Goal: Task Accomplishment & Management: Manage account settings

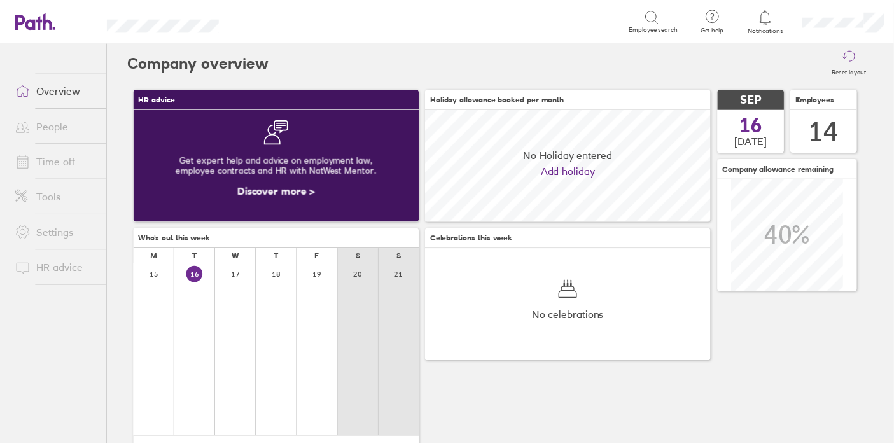
scroll to position [113, 289]
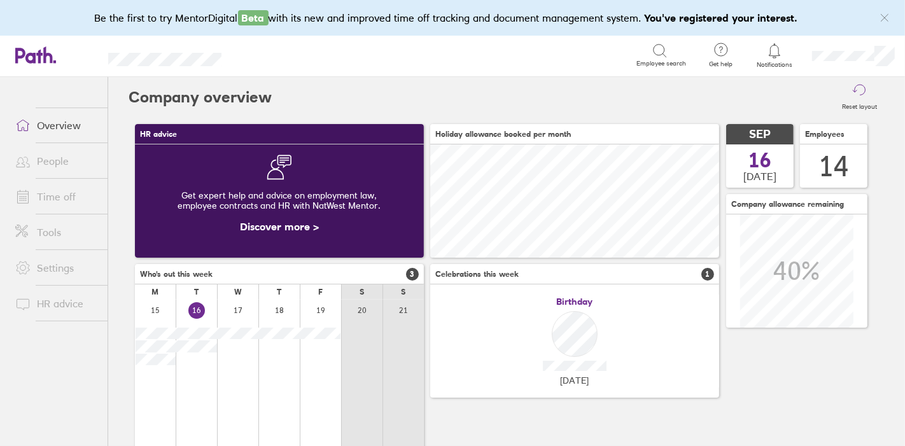
click at [57, 196] on link "Time off" at bounding box center [56, 196] width 102 height 25
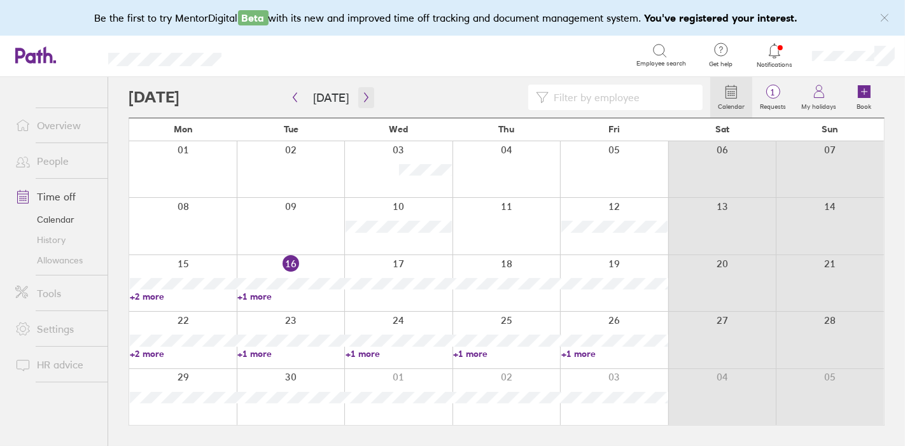
click at [363, 95] on icon "button" at bounding box center [366, 97] width 10 height 10
click at [295, 97] on icon "button" at bounding box center [295, 97] width 10 height 10
click at [361, 101] on icon "button" at bounding box center [366, 97] width 10 height 10
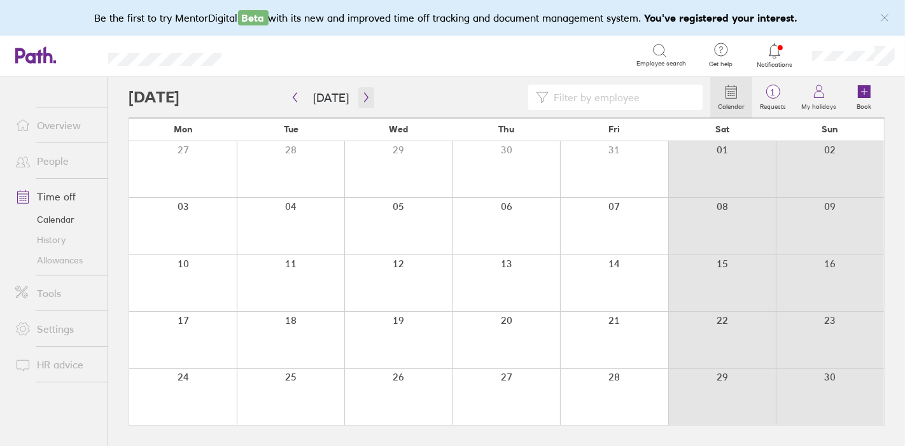
click at [361, 101] on icon "button" at bounding box center [366, 97] width 10 height 10
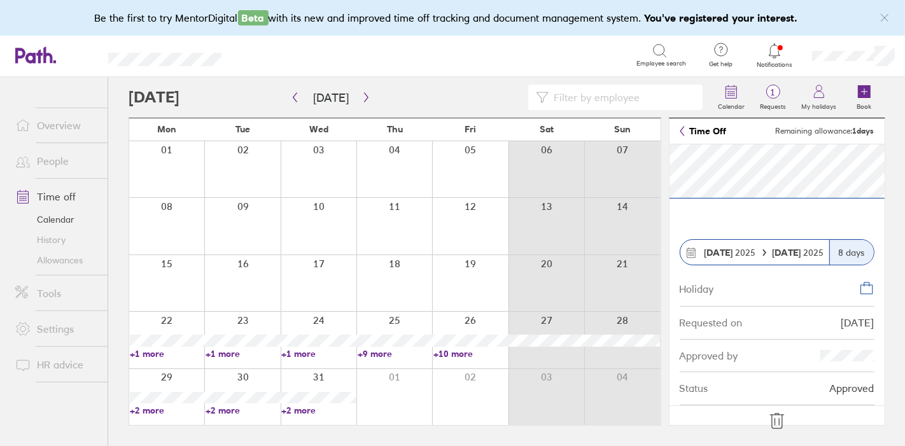
click at [776, 412] on icon at bounding box center [777, 421] width 20 height 20
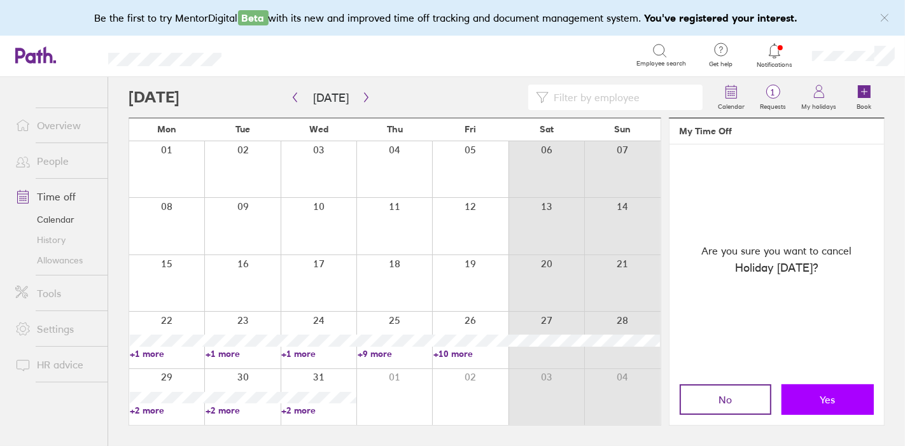
click at [817, 397] on button "Yes" at bounding box center [827, 399] width 92 height 31
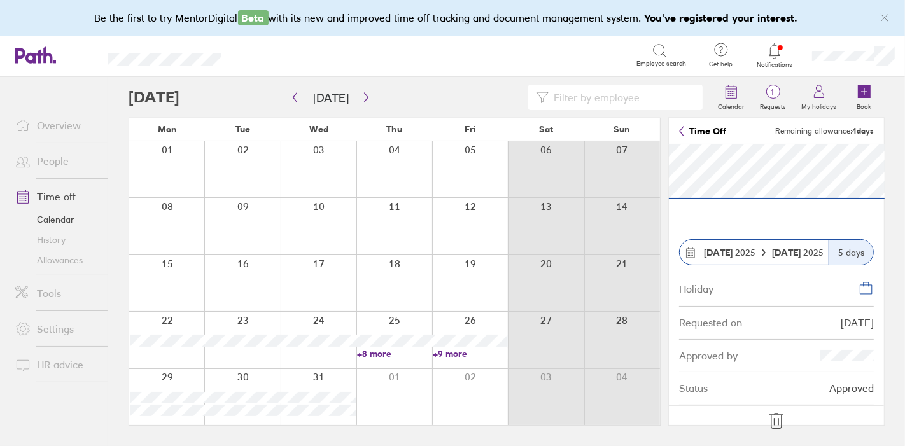
click at [774, 419] on icon at bounding box center [775, 421] width 13 height 15
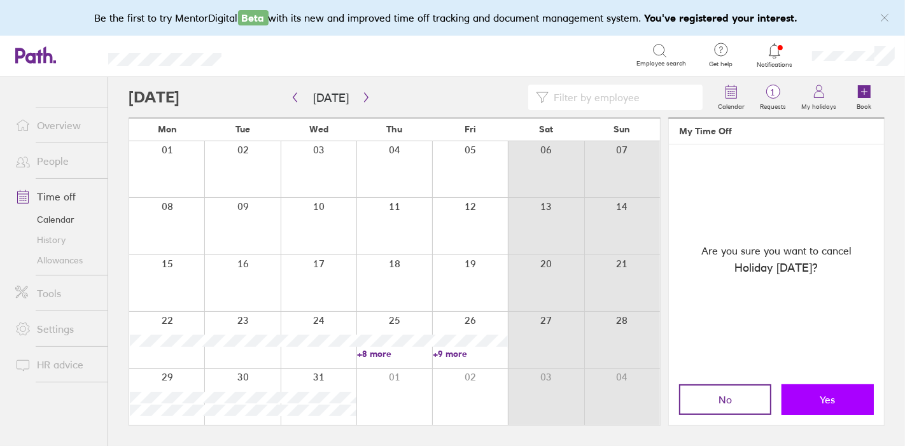
click at [830, 405] on span "Yes" at bounding box center [827, 399] width 15 height 11
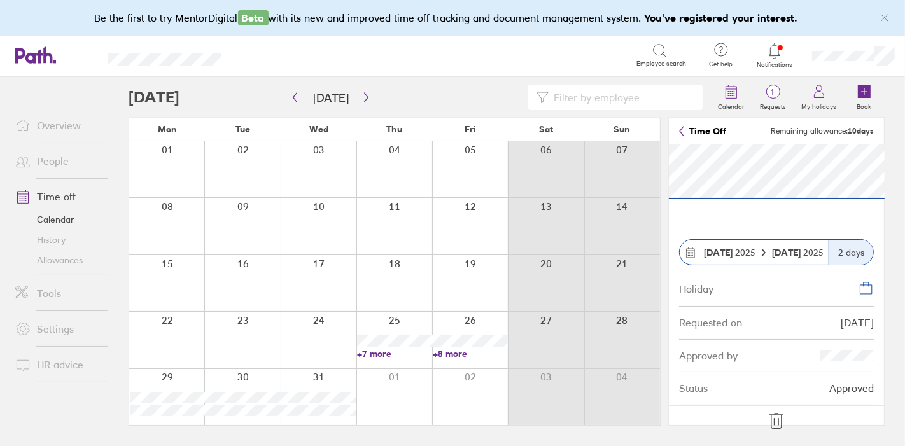
click at [774, 421] on icon at bounding box center [775, 421] width 13 height 15
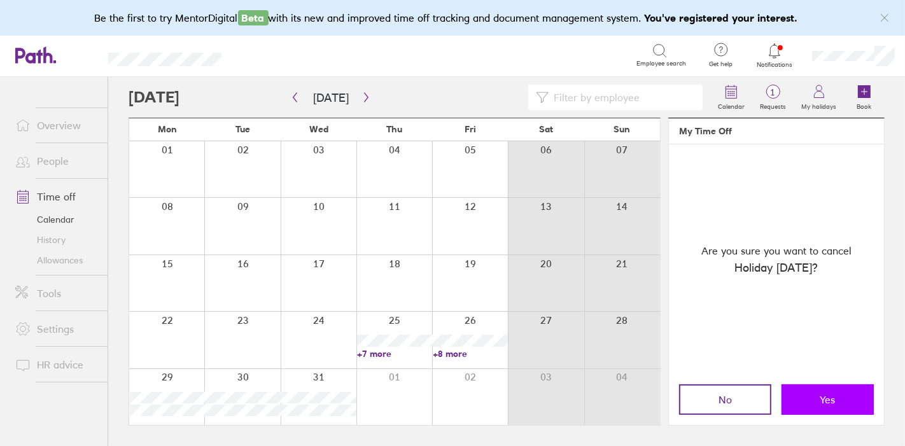
click at [823, 395] on span "Yes" at bounding box center [827, 399] width 15 height 11
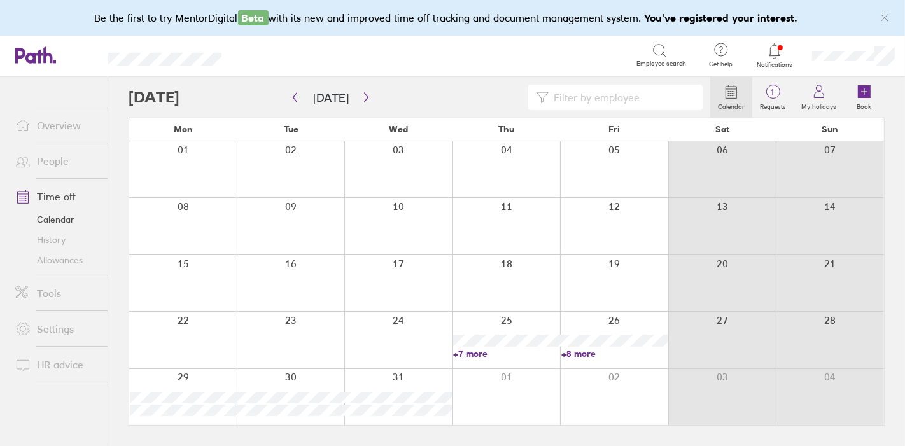
click at [516, 334] on div at bounding box center [506, 340] width 108 height 56
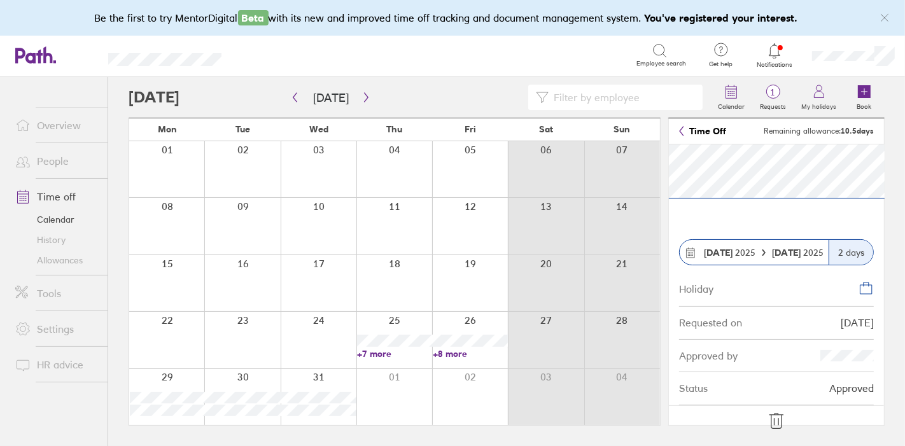
click at [777, 415] on icon at bounding box center [776, 421] width 20 height 20
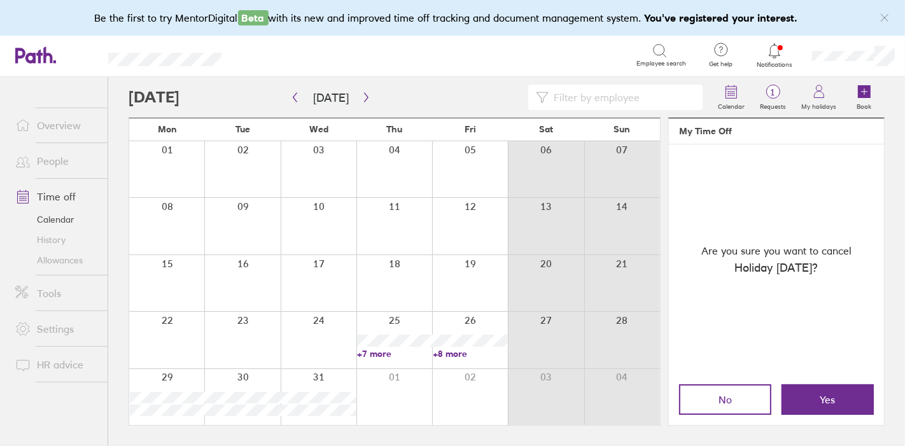
click at [777, 409] on div "No Yes" at bounding box center [776, 399] width 195 height 31
click at [807, 393] on button "Yes" at bounding box center [827, 399] width 92 height 31
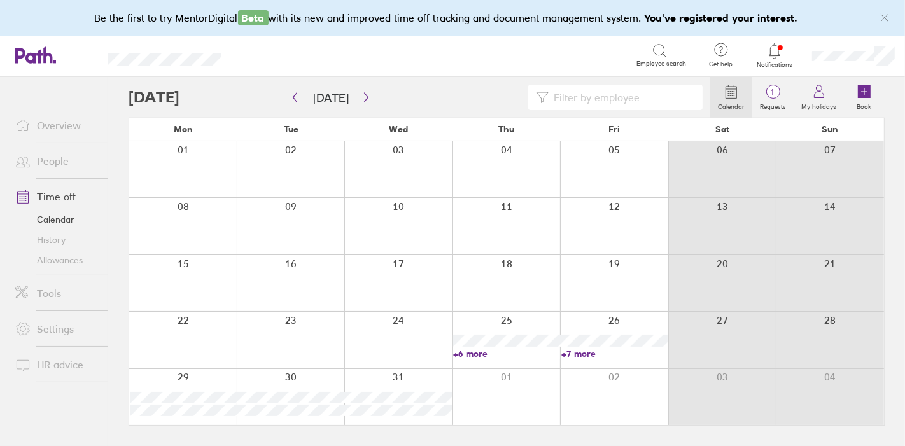
click at [490, 355] on link "+6 more" at bounding box center [506, 353] width 106 height 11
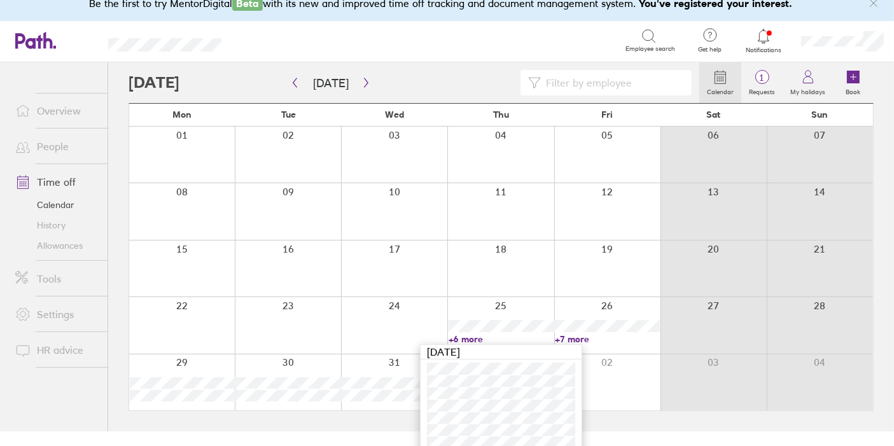
scroll to position [24, 0]
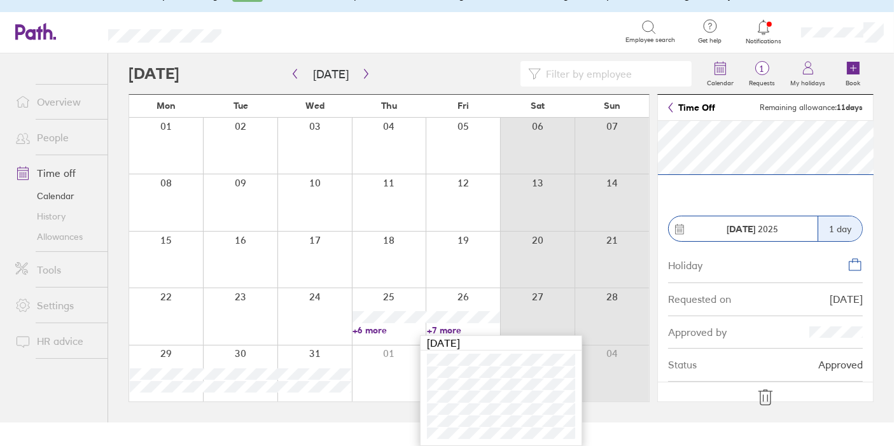
click at [770, 397] on icon at bounding box center [764, 397] width 13 height 15
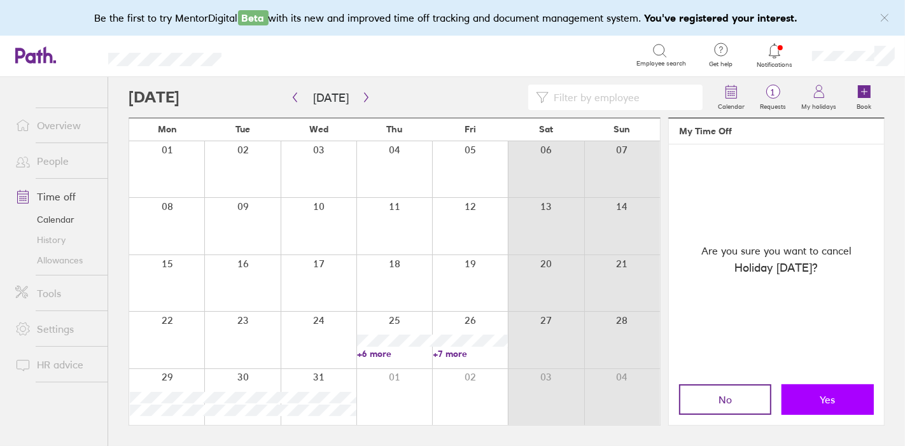
click at [805, 391] on button "Yes" at bounding box center [827, 399] width 92 height 31
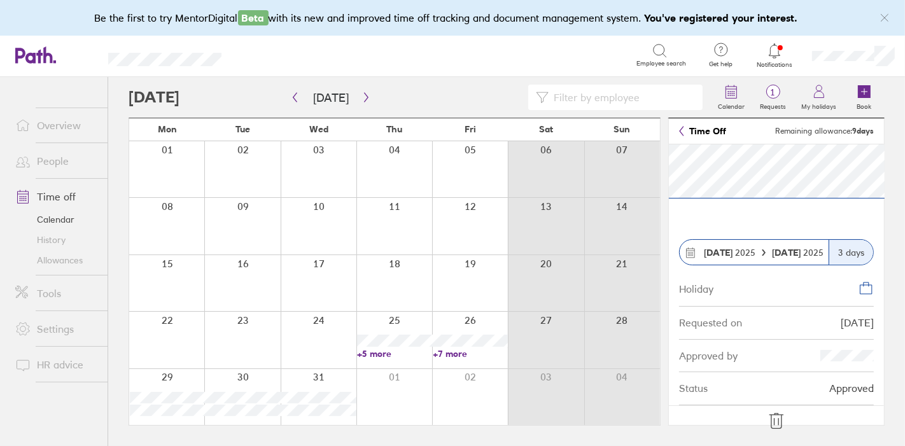
click at [774, 421] on icon at bounding box center [776, 421] width 20 height 20
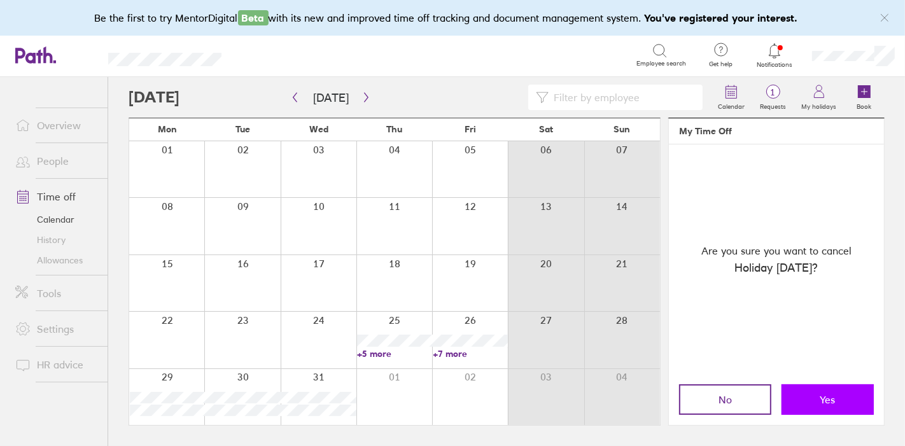
click at [838, 395] on button "Yes" at bounding box center [827, 399] width 92 height 31
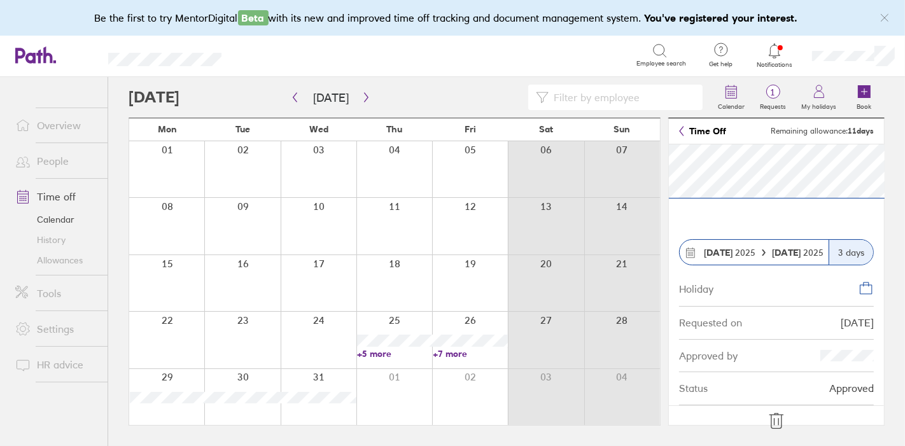
click at [779, 416] on icon at bounding box center [776, 421] width 20 height 20
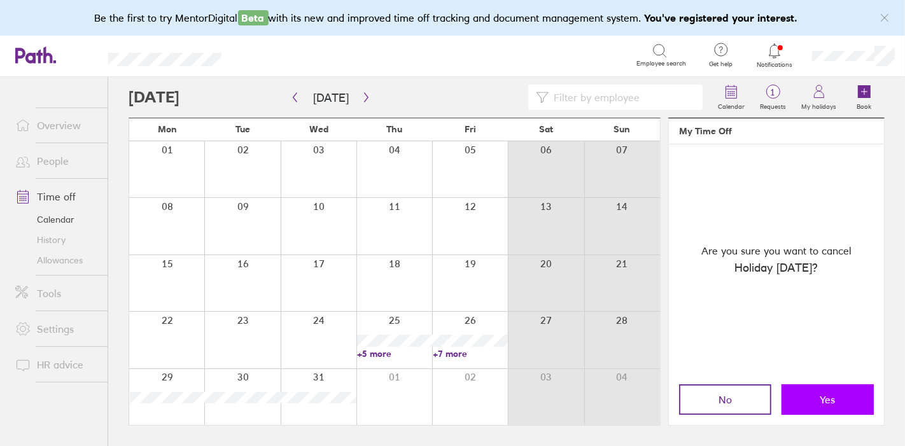
click at [856, 403] on button "Yes" at bounding box center [827, 399] width 92 height 31
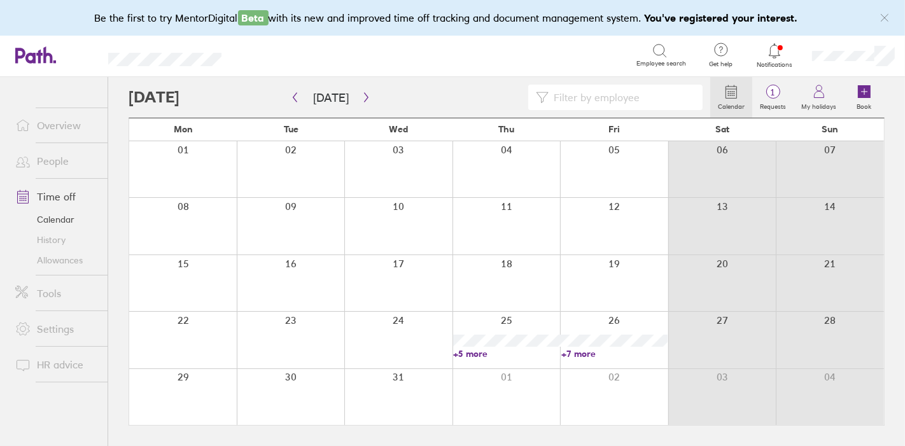
click at [584, 352] on link "+7 more" at bounding box center [614, 353] width 106 height 11
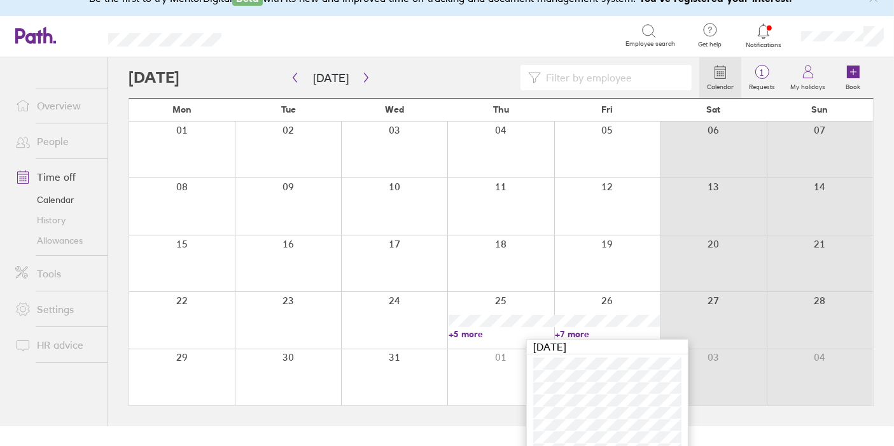
scroll to position [36, 0]
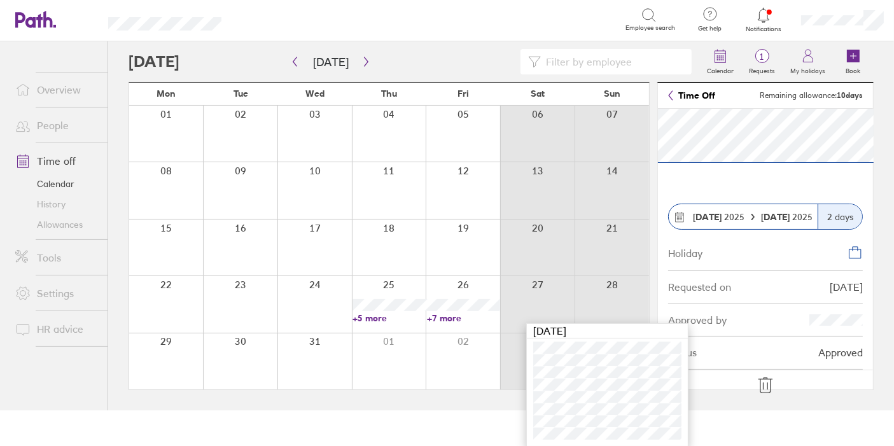
click at [575, 375] on div at bounding box center [537, 361] width 74 height 56
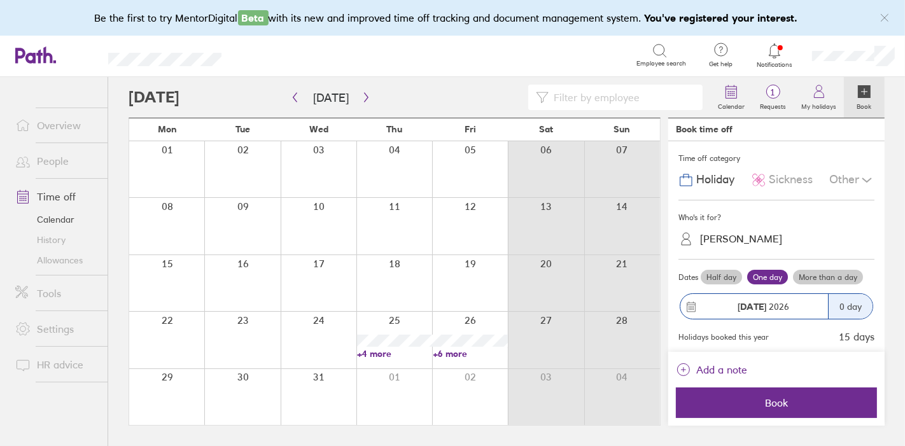
click at [454, 353] on link "+6 more" at bounding box center [470, 353] width 74 height 11
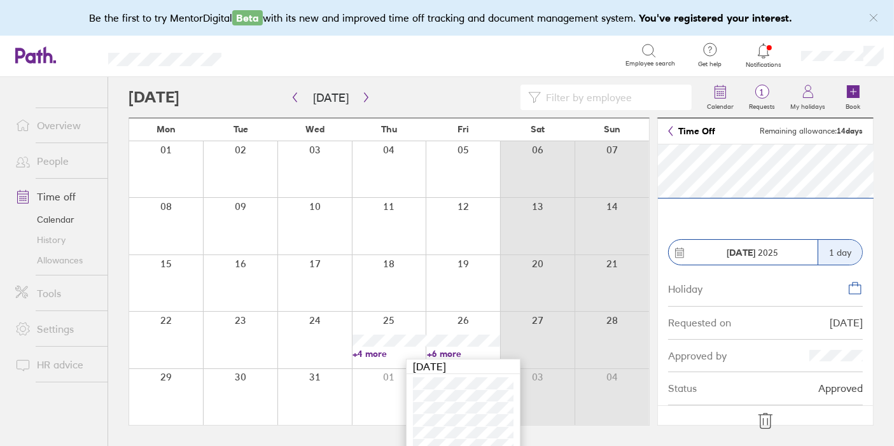
click at [756, 414] on icon at bounding box center [765, 421] width 20 height 20
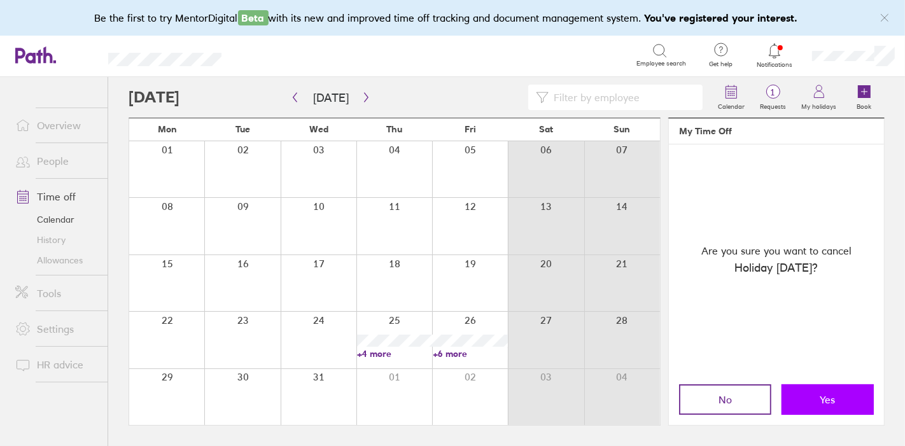
click at [809, 397] on button "Yes" at bounding box center [827, 399] width 92 height 31
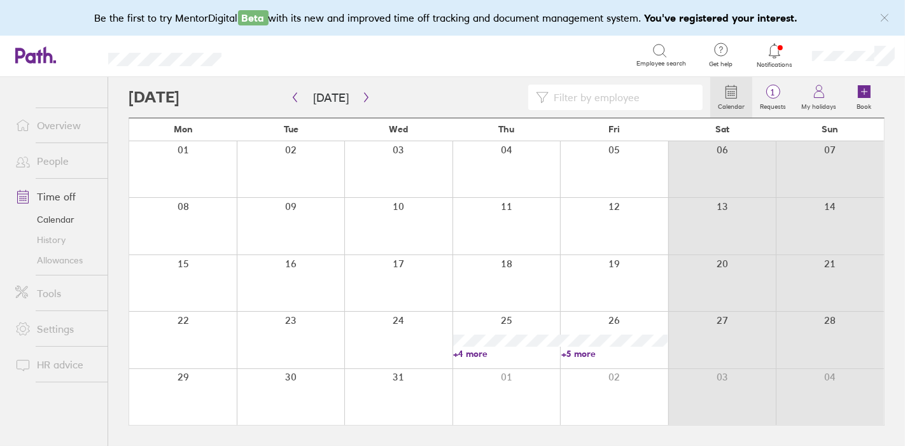
click at [585, 355] on link "+5 more" at bounding box center [614, 353] width 106 height 11
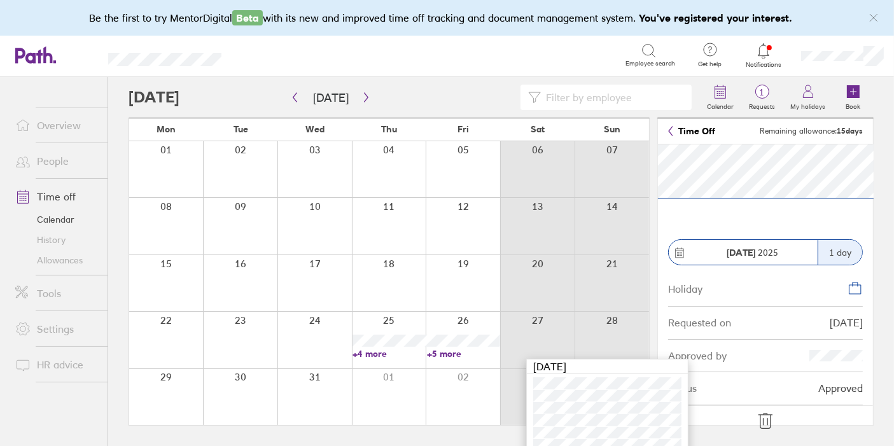
click at [765, 422] on icon at bounding box center [765, 421] width 20 height 20
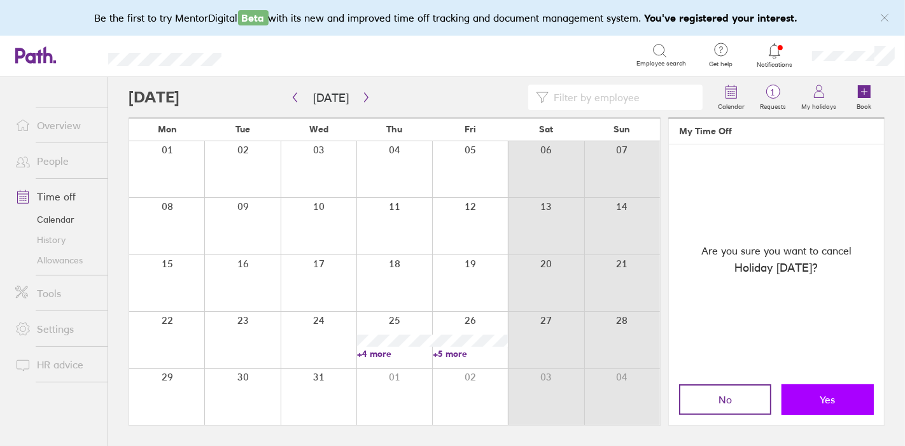
click at [795, 404] on button "Yes" at bounding box center [827, 399] width 92 height 31
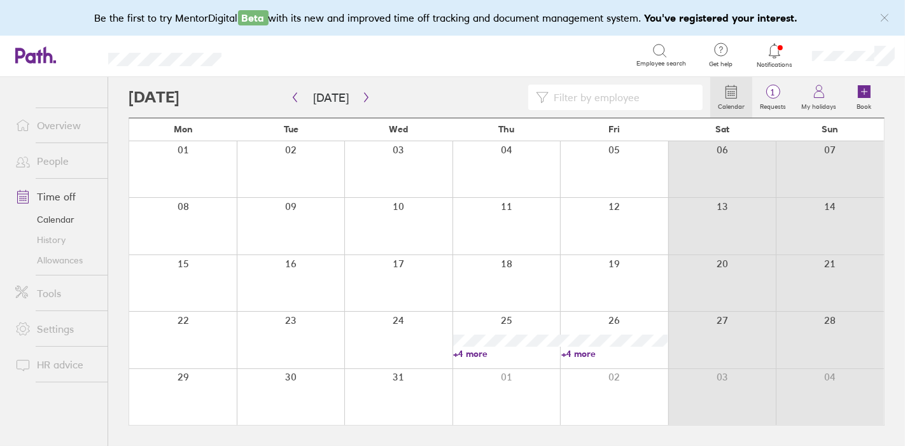
click at [774, 54] on icon at bounding box center [774, 50] width 15 height 15
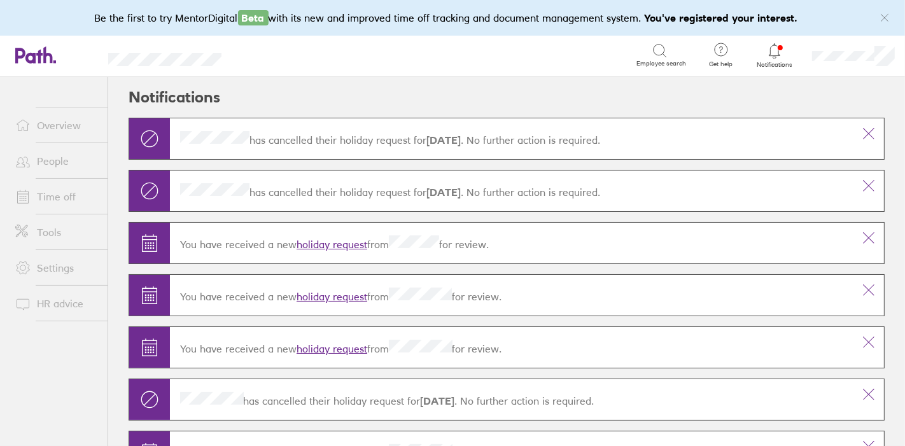
click at [60, 193] on link "Time off" at bounding box center [56, 196] width 102 height 25
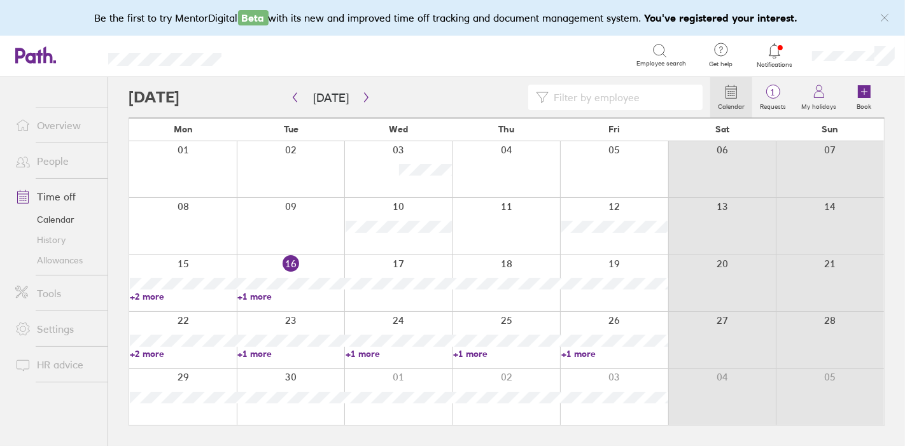
click at [63, 257] on link "Allowances" at bounding box center [56, 260] width 102 height 20
